Goal: Information Seeking & Learning: Learn about a topic

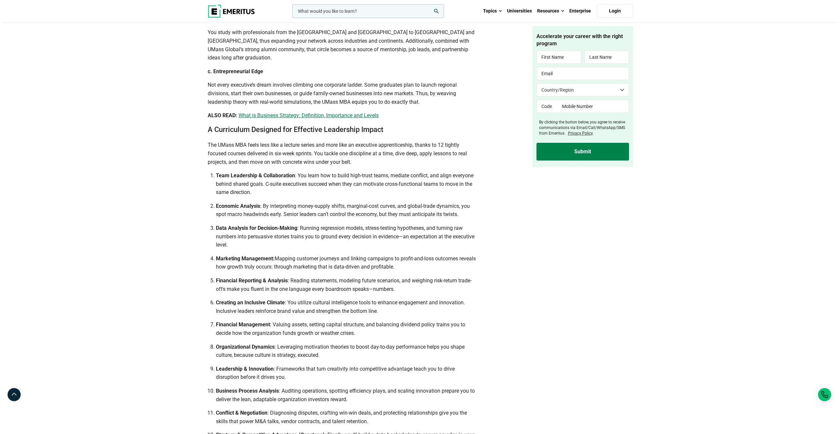
scroll to position [38, 0]
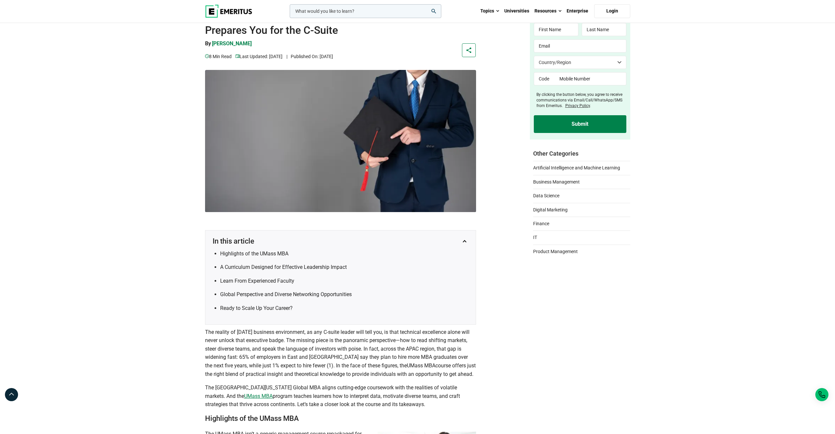
click at [354, 11] on input "woocommerce-product-search-field-0" at bounding box center [366, 11] width 152 height 14
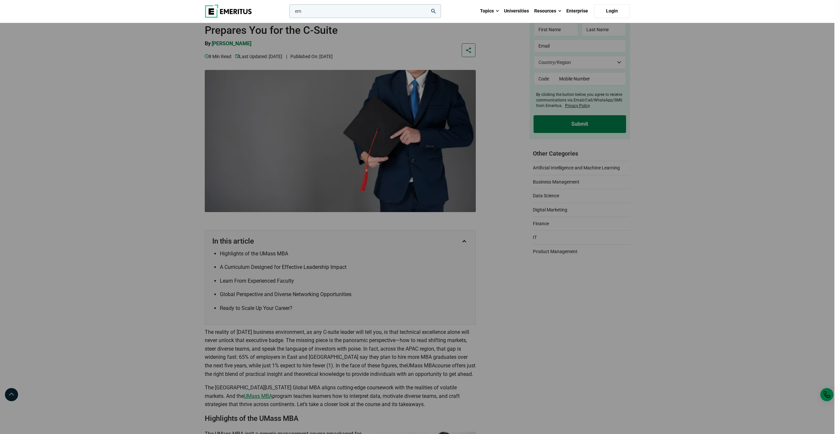
type input "e"
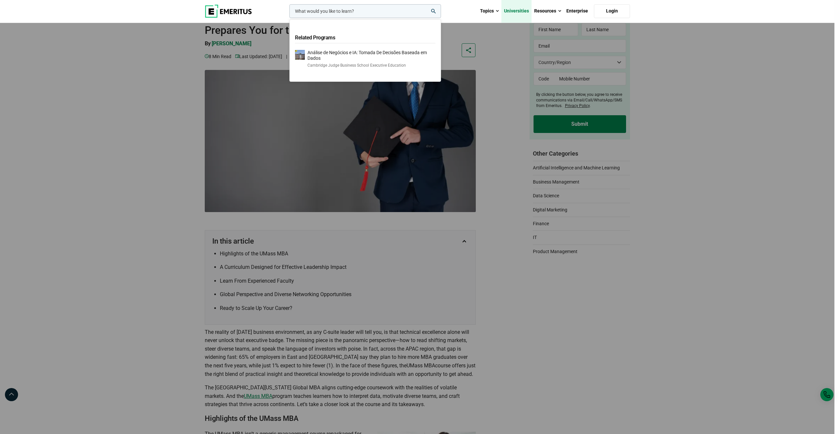
click at [509, 11] on link "Universities" at bounding box center [516, 11] width 30 height 23
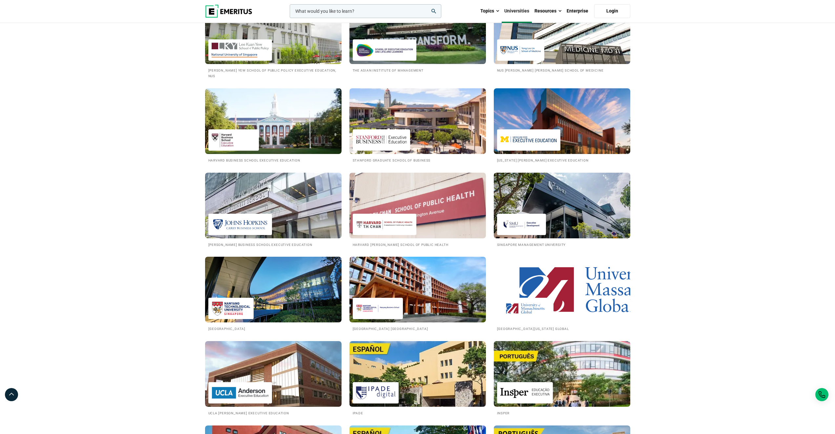
scroll to position [699, 0]
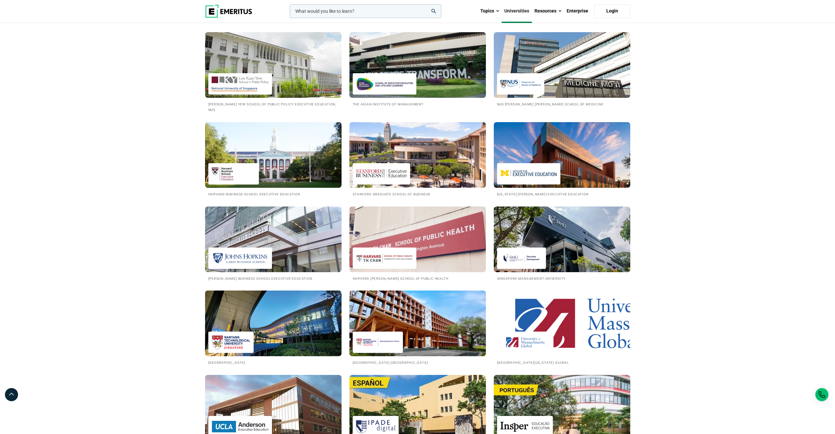
click at [564, 318] on img at bounding box center [562, 323] width 150 height 72
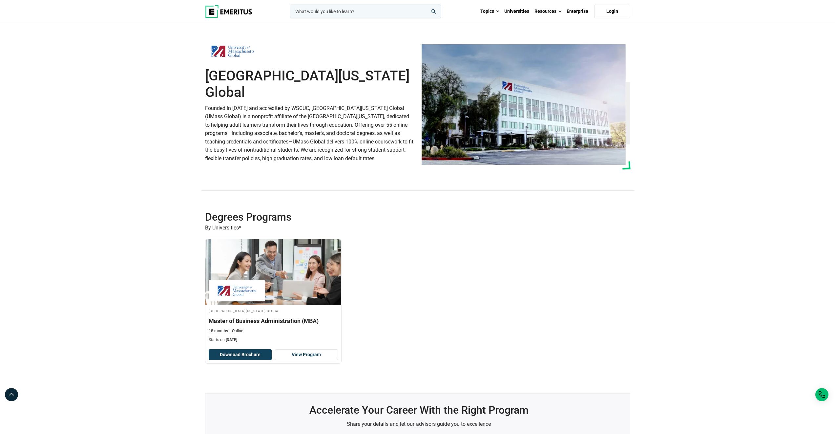
click at [81, 216] on section "Degrees Programs By Universities* University of Massachusetts Global Master of …" at bounding box center [417, 301] width 835 height 183
drag, startPoint x: 524, startPoint y: 254, endPoint x: 578, endPoint y: 210, distance: 69.4
click at [525, 254] on div "University of Massachusetts Global Master of Business Administration (MBA) 18 m…" at bounding box center [417, 306] width 433 height 135
click at [712, 92] on section "University of Massachusetts Global Founded in 1958 and accredited by WSCUC, Uni…" at bounding box center [417, 116] width 835 height 187
click at [116, 217] on section "Degrees Programs By Universities* University of Massachusetts Global Master of …" at bounding box center [417, 301] width 835 height 183
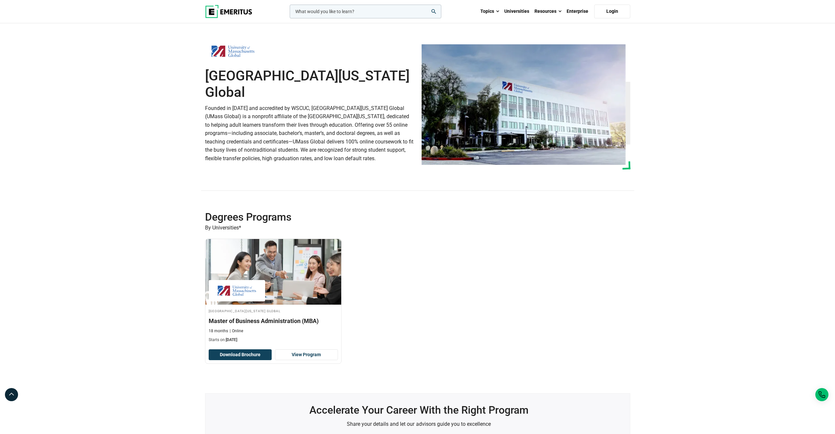
drag, startPoint x: 697, startPoint y: 61, endPoint x: 696, endPoint y: 66, distance: 5.7
click at [697, 61] on section "University of Massachusetts Global Founded in 1958 and accredited by WSCUC, Uni…" at bounding box center [417, 116] width 835 height 187
click at [684, 58] on section "University of Massachusetts Global Founded in 1958 and accredited by WSCUC, Uni…" at bounding box center [417, 116] width 835 height 187
click at [708, 54] on section "University of Massachusetts Global Founded in 1958 and accredited by WSCUC, Uni…" at bounding box center [417, 116] width 835 height 187
